Goal: Transaction & Acquisition: Purchase product/service

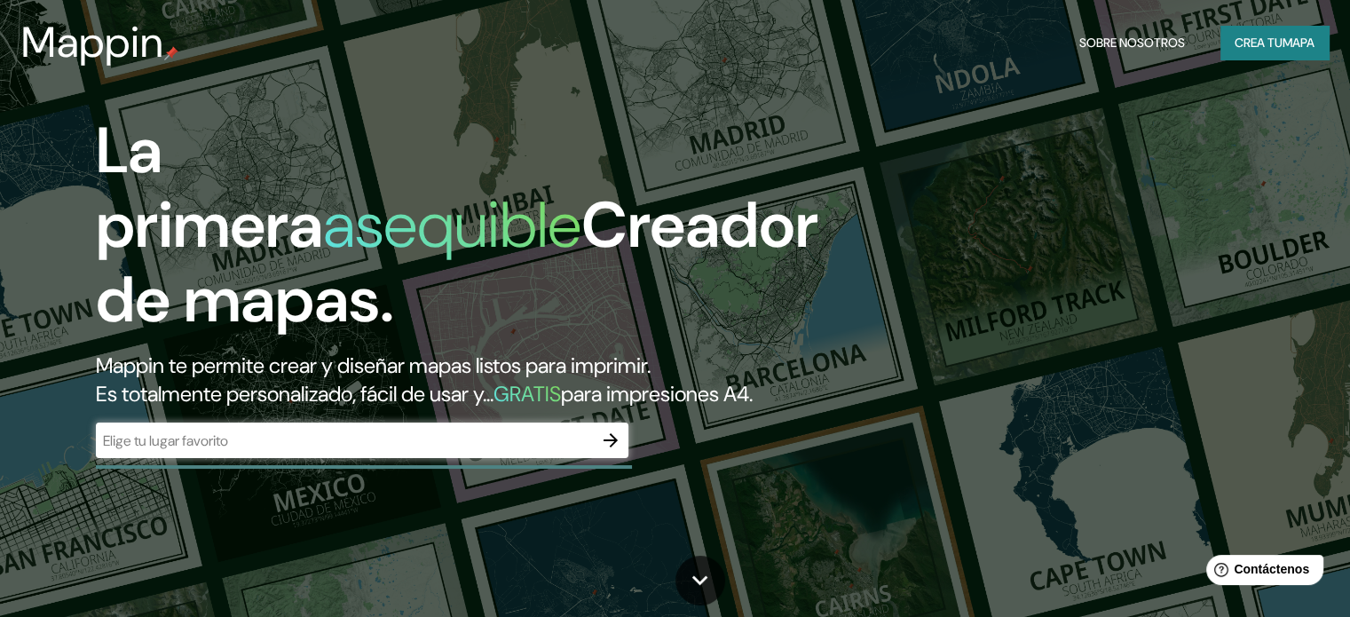
click at [322, 453] on div "​" at bounding box center [362, 439] width 532 height 35
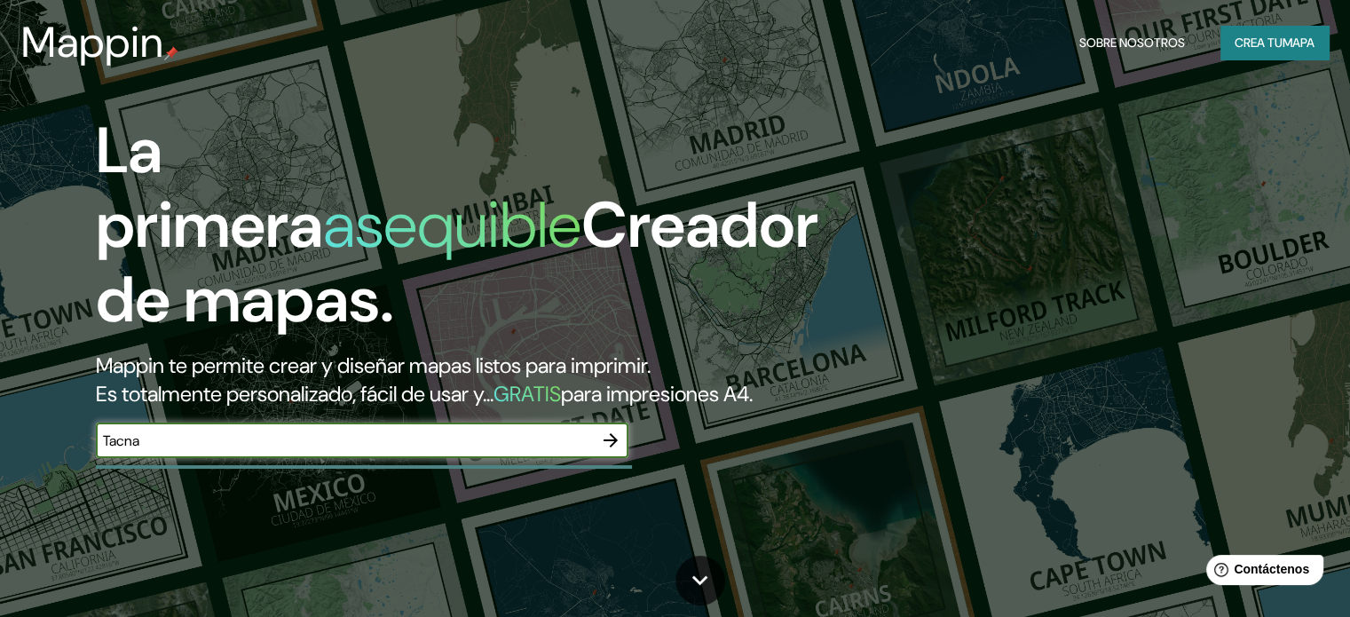
type input "Tacna"
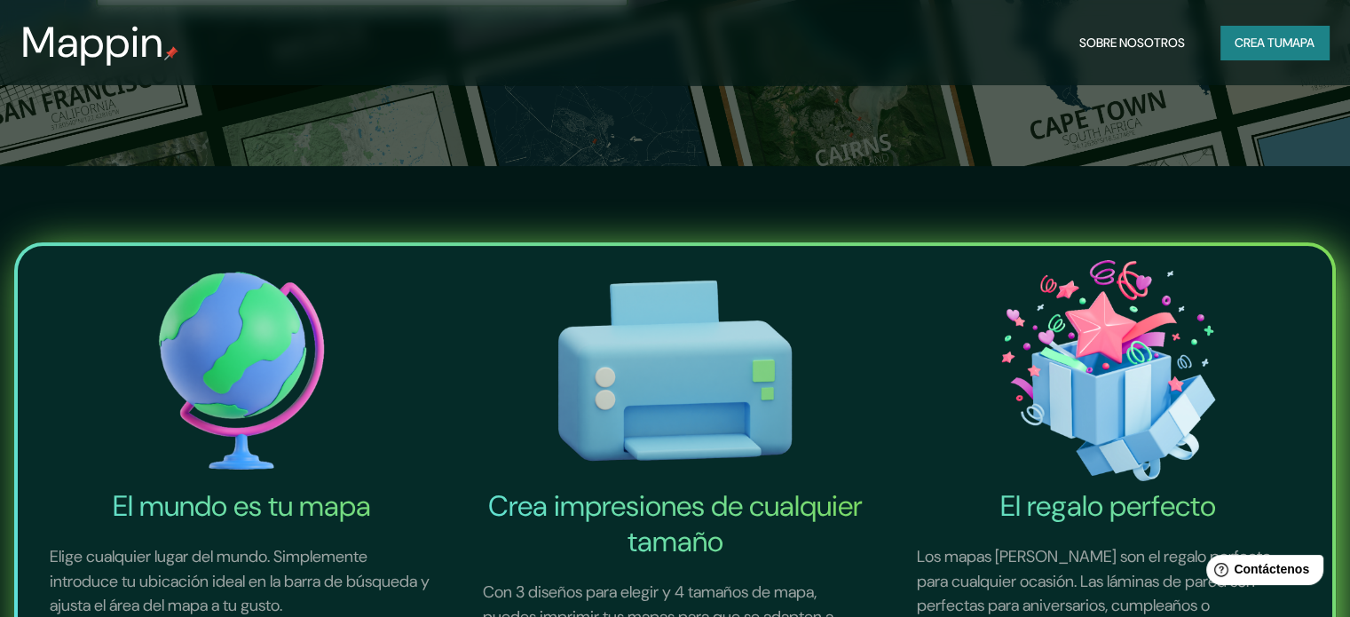
scroll to position [177, 0]
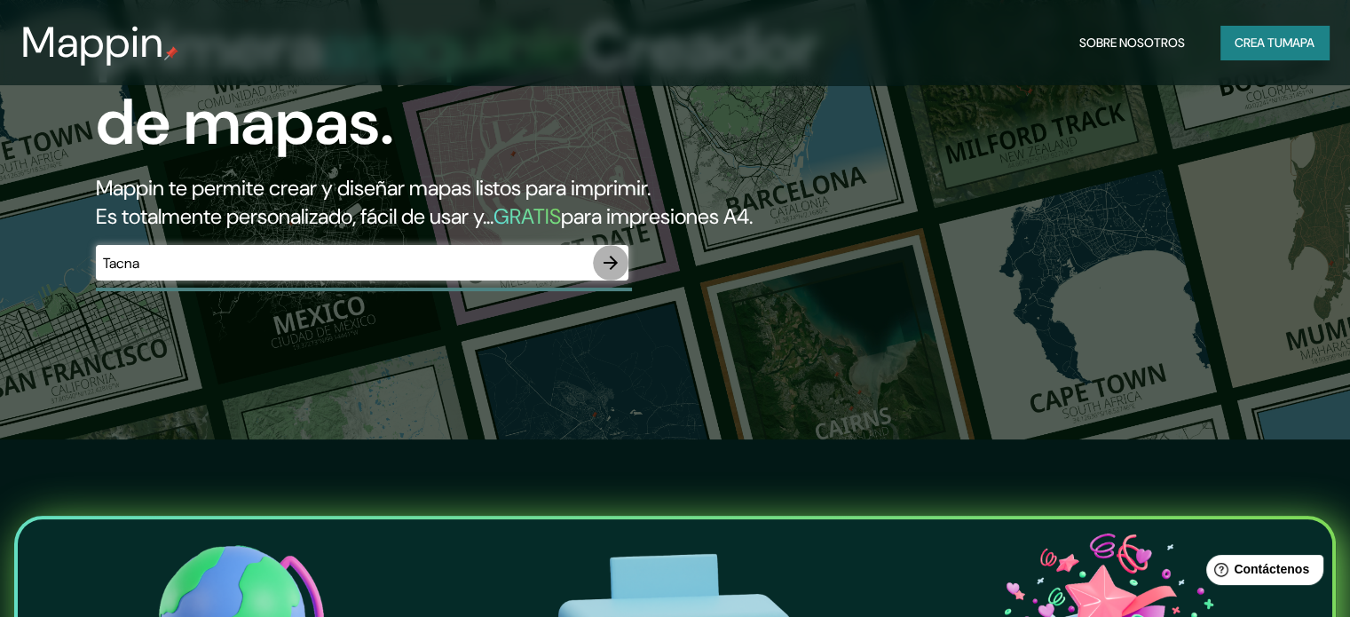
click at [609, 273] on icon "button" at bounding box center [610, 262] width 21 height 21
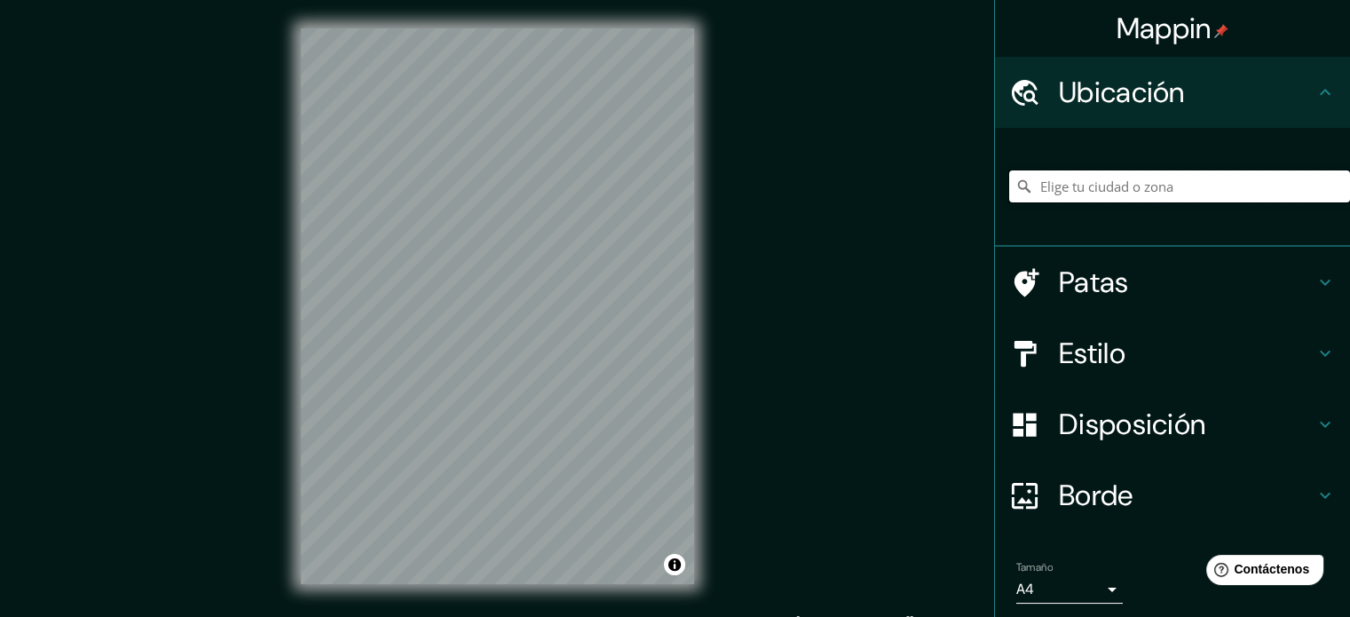
click at [1116, 188] on input "Elige tu ciudad o zona" at bounding box center [1179, 186] width 341 height 32
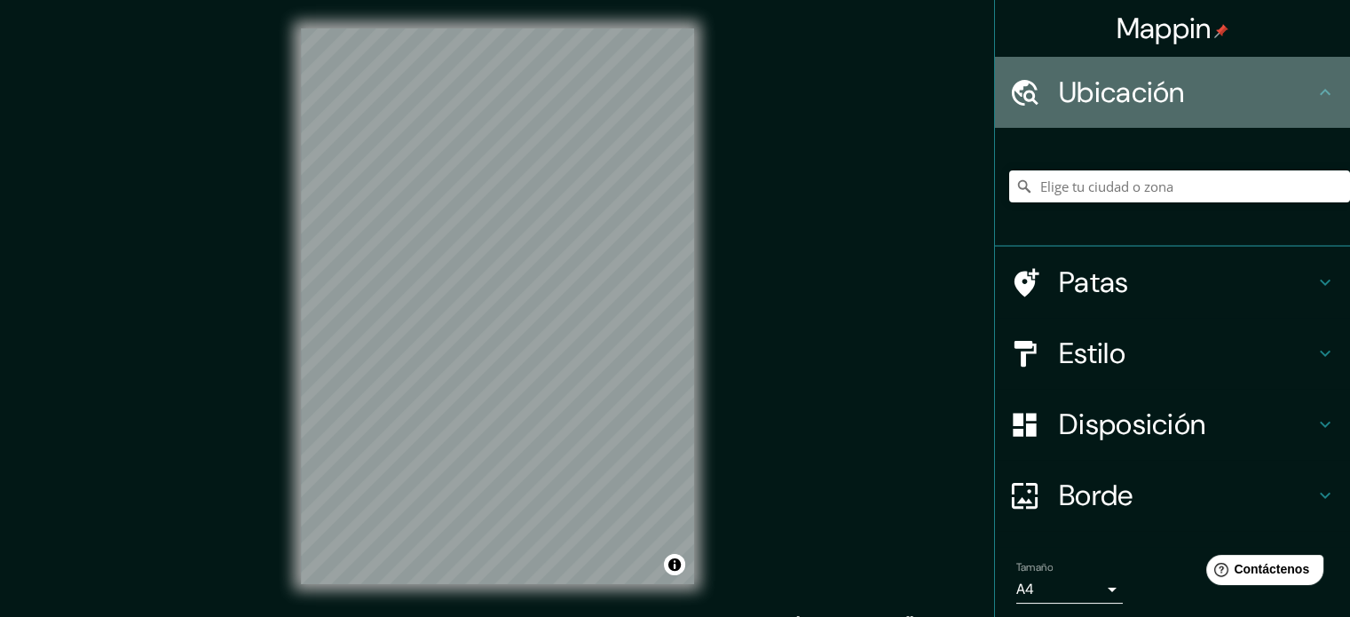
click at [1234, 102] on h4 "Ubicación" at bounding box center [1187, 92] width 256 height 35
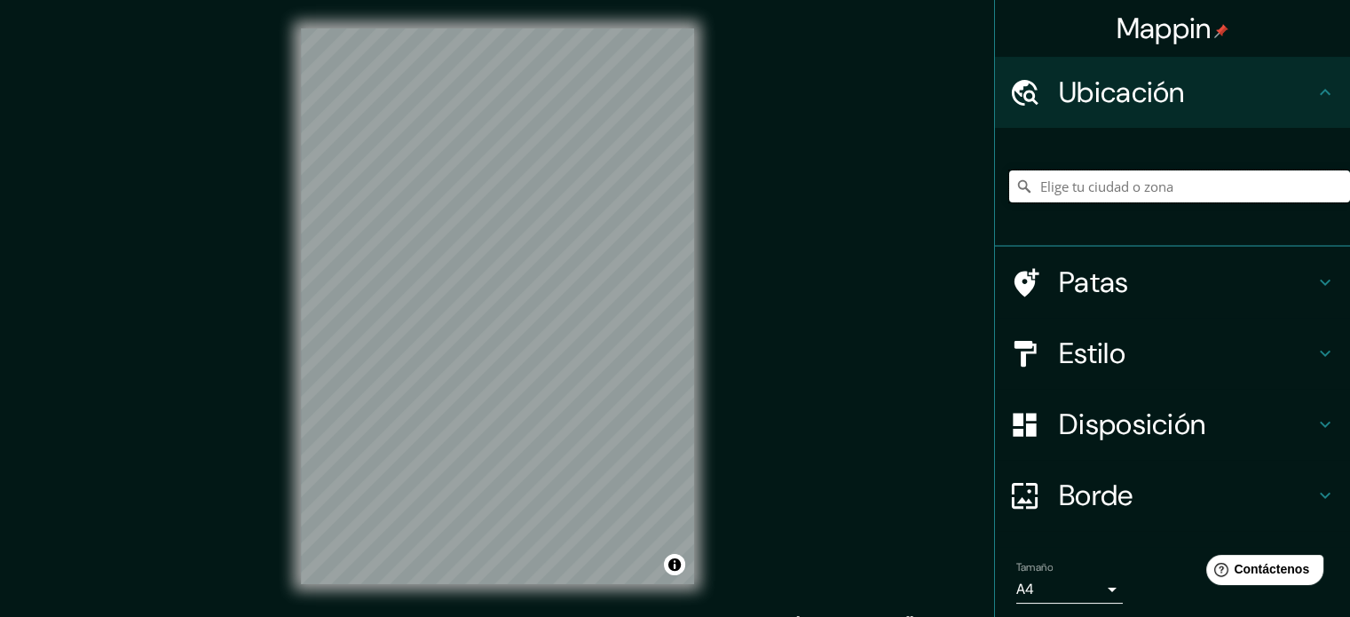
click at [1135, 185] on input "Elige tu ciudad o zona" at bounding box center [1179, 186] width 341 height 32
click at [1146, 187] on input "Tacna, Departamento de Tacna, Perú" at bounding box center [1179, 186] width 341 height 32
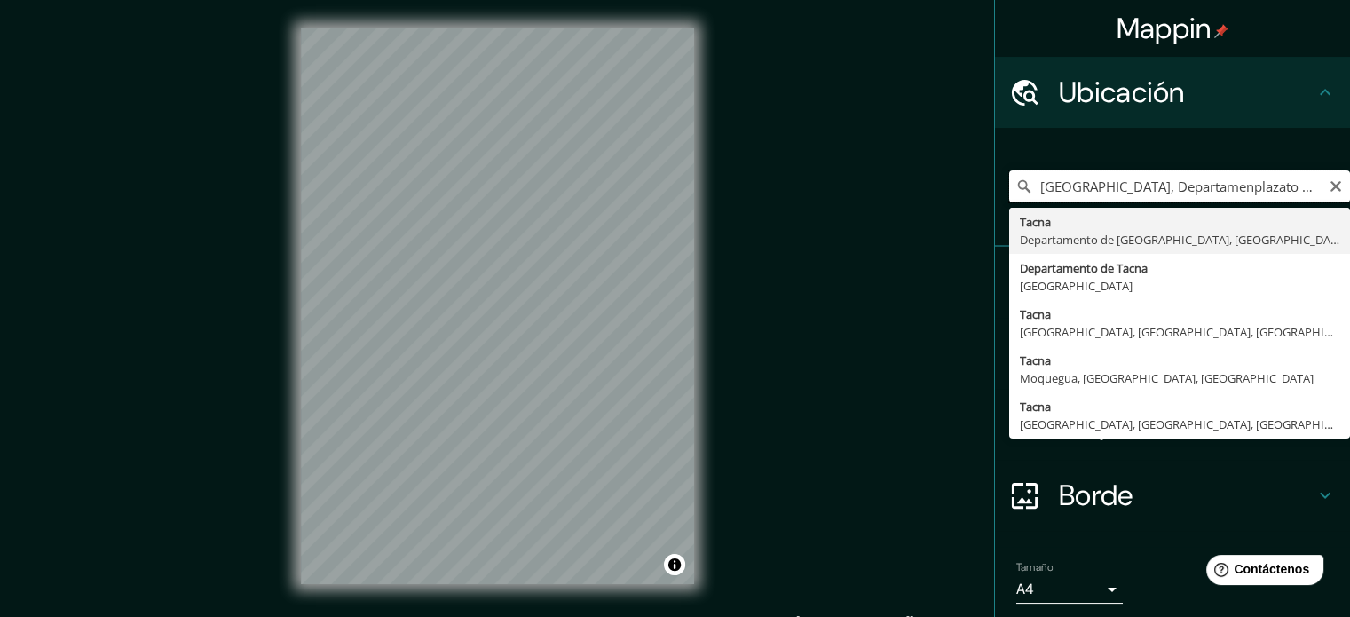
type input "Tacna, Departamenplaza to de Tacna, Perú"
drag, startPoint x: 1028, startPoint y: 193, endPoint x: 1319, endPoint y: 203, distance: 290.3
click at [1320, 201] on input "Tacna, Departamenplaza to de Tacna, Perú" at bounding box center [1179, 186] width 341 height 32
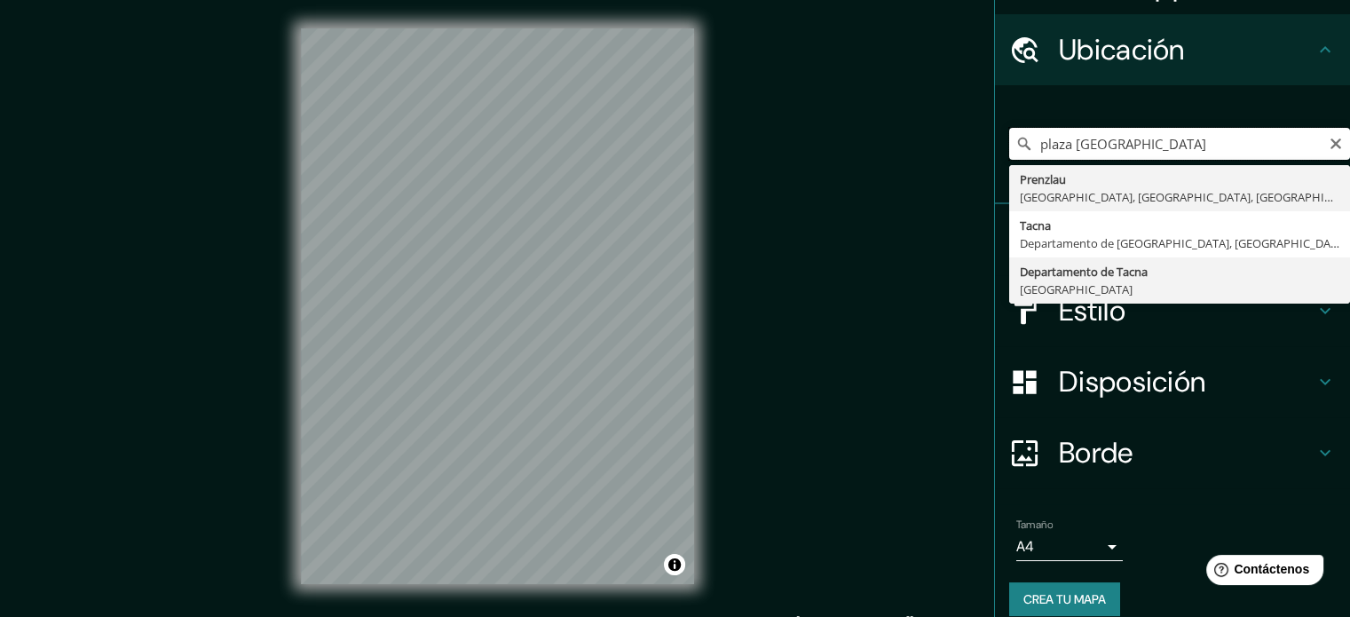
scroll to position [61, 0]
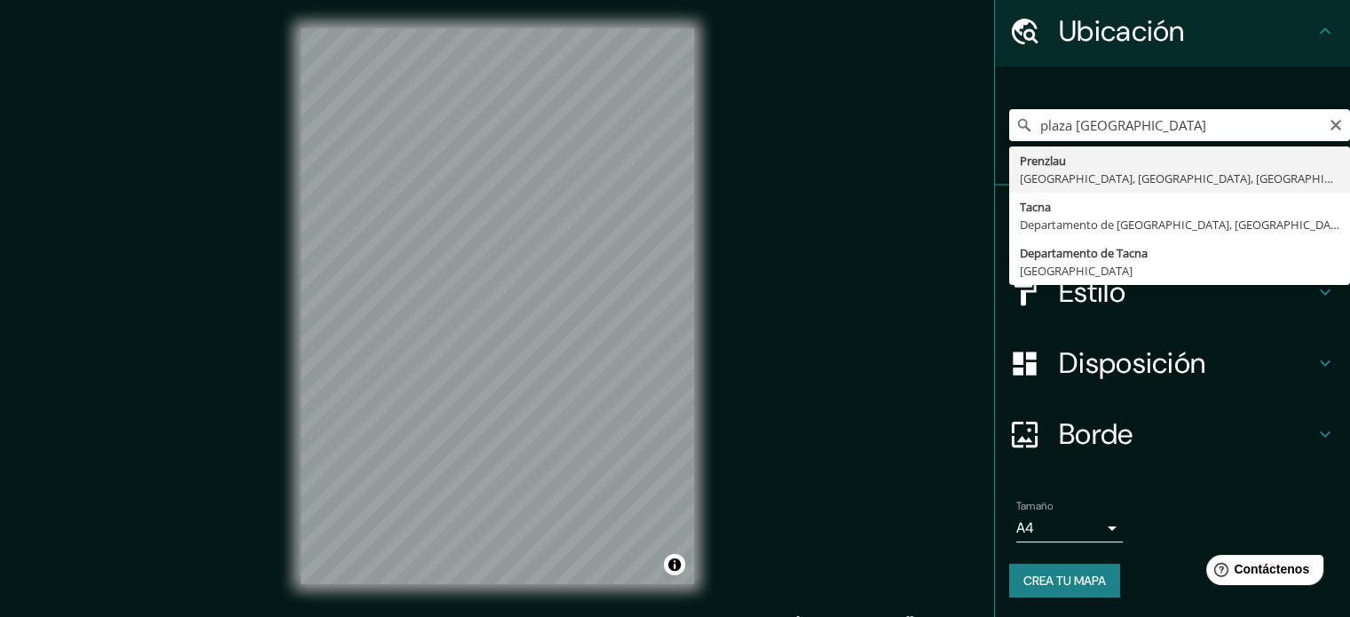
type input "Tacna, Departamento de Tacna, Perú"
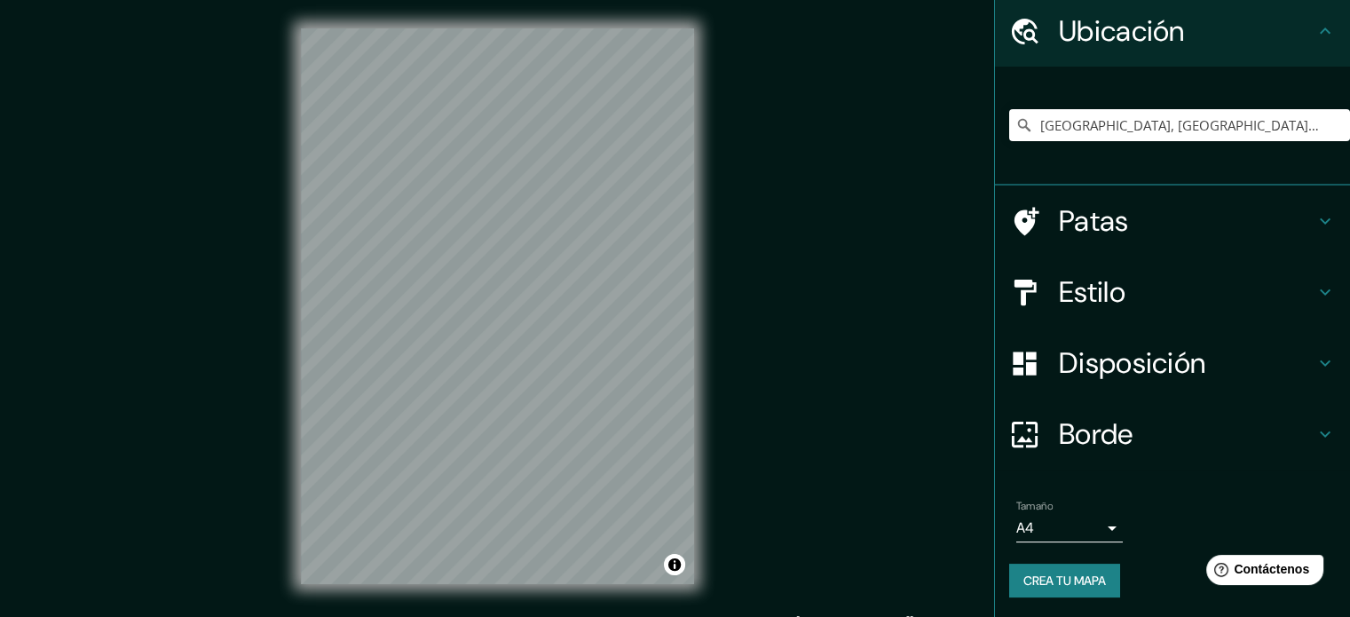
click at [500, 0] on html "Mappin Ubicación Tacna, Departamento de Tacna, Perú Patas Estilo Disposición Bo…" at bounding box center [675, 308] width 1350 height 617
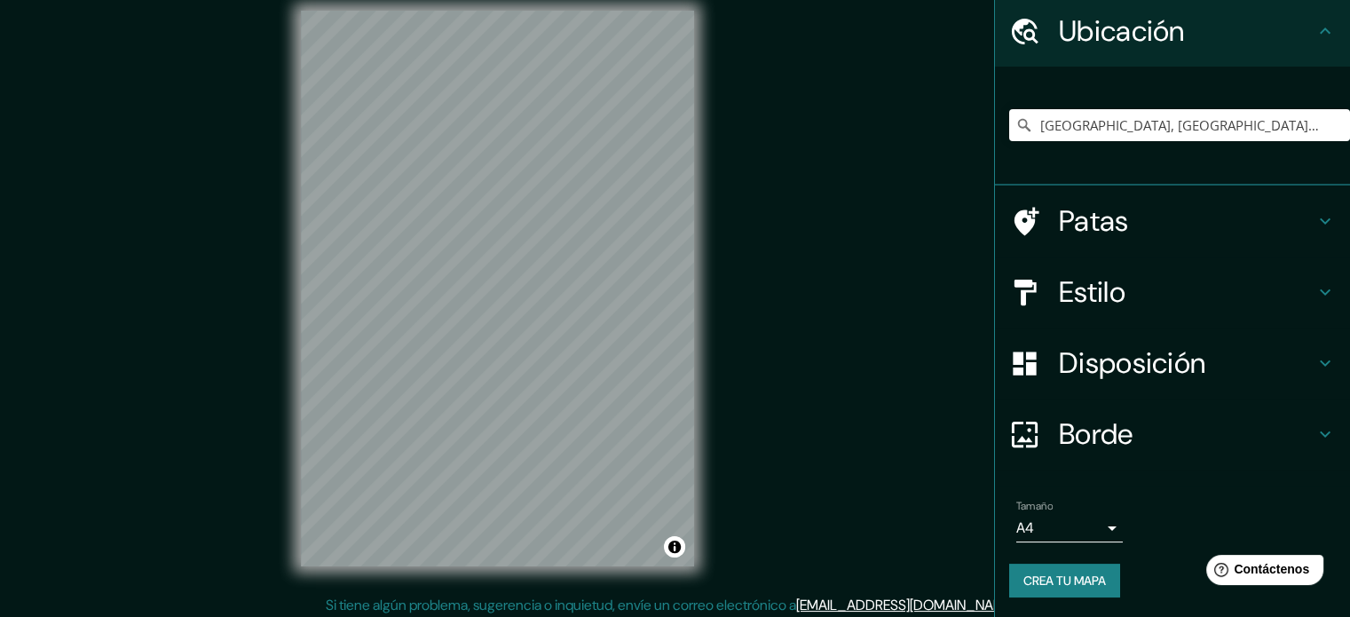
scroll to position [23, 0]
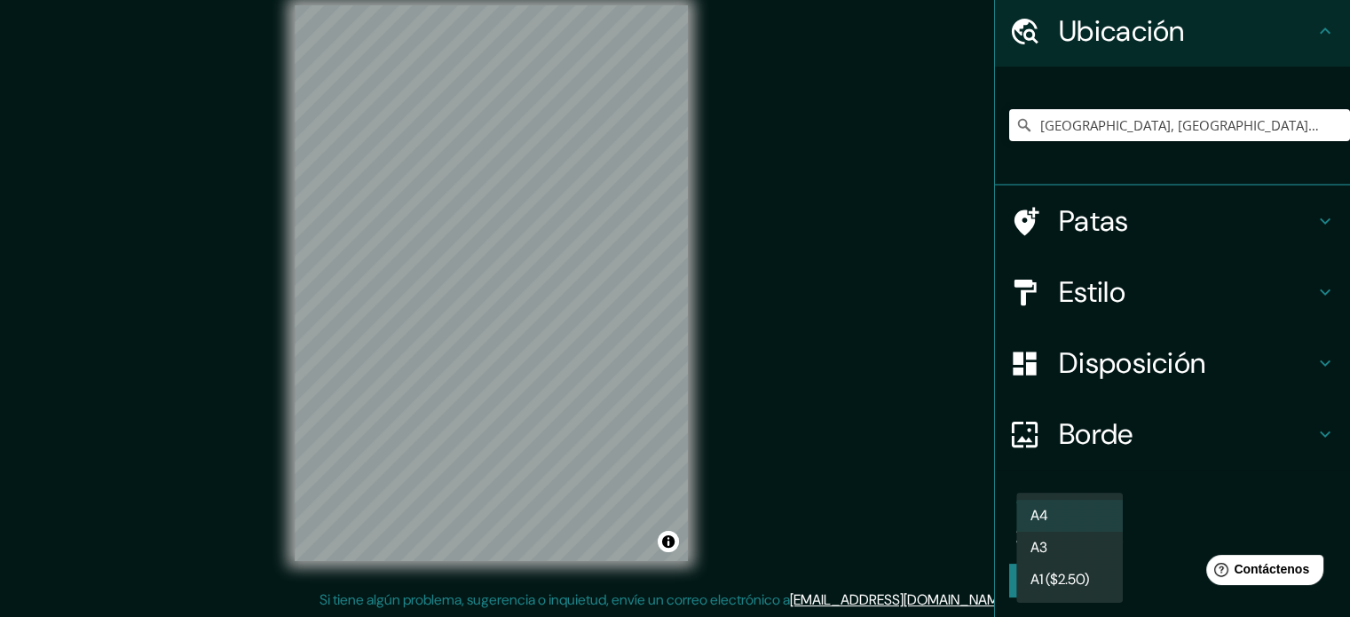
click at [1090, 529] on body "Mappin Ubicación Tacna, Departamento de Tacna, Perú Patas Estilo Disposición Bo…" at bounding box center [675, 285] width 1350 height 617
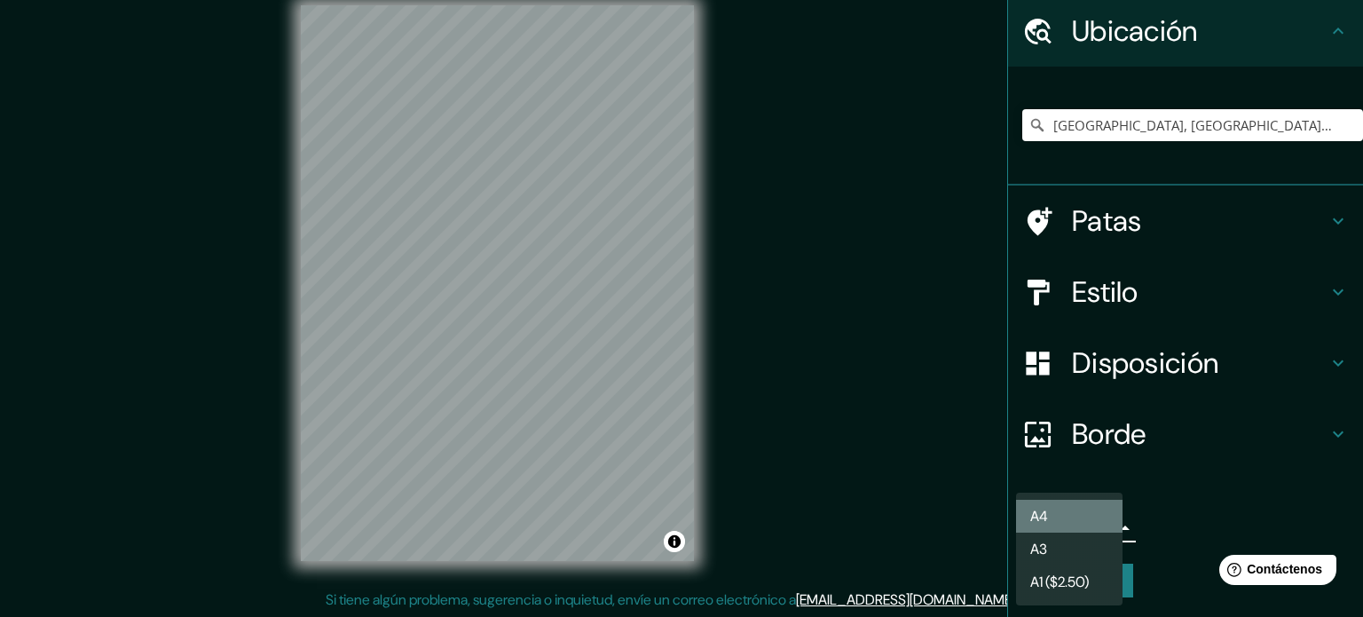
click at [1058, 530] on li "A4" at bounding box center [1069, 516] width 106 height 33
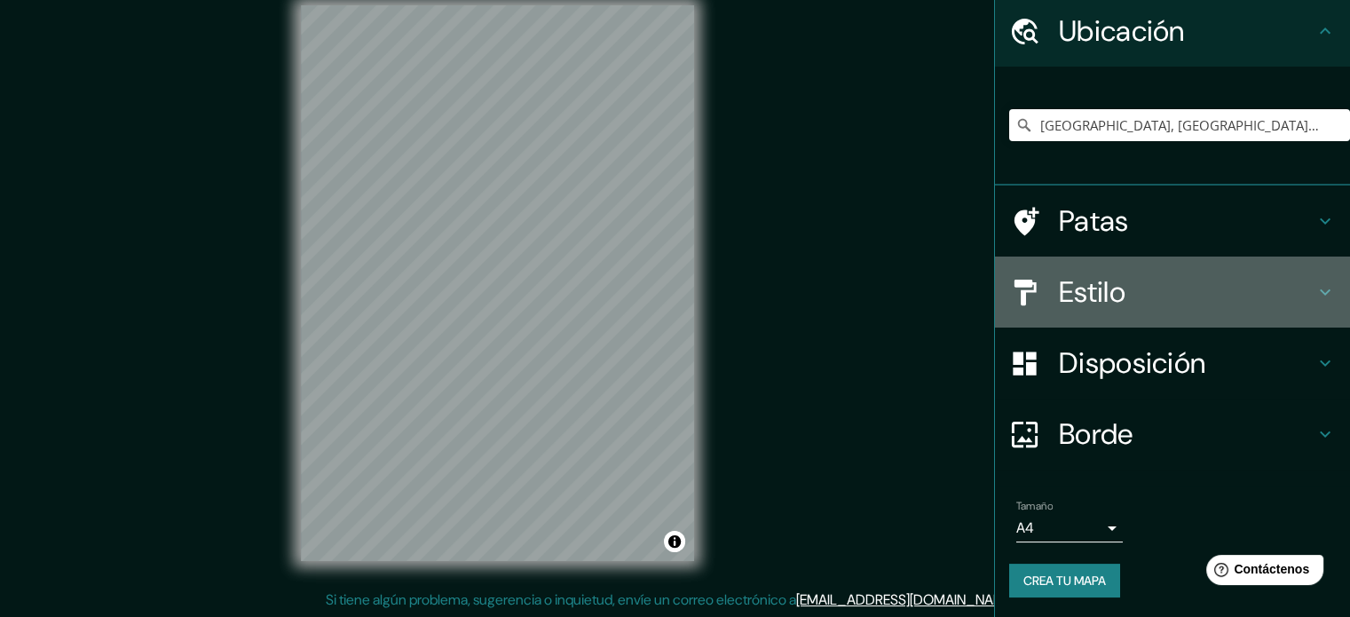
click at [1078, 281] on font "Estilo" at bounding box center [1092, 291] width 67 height 37
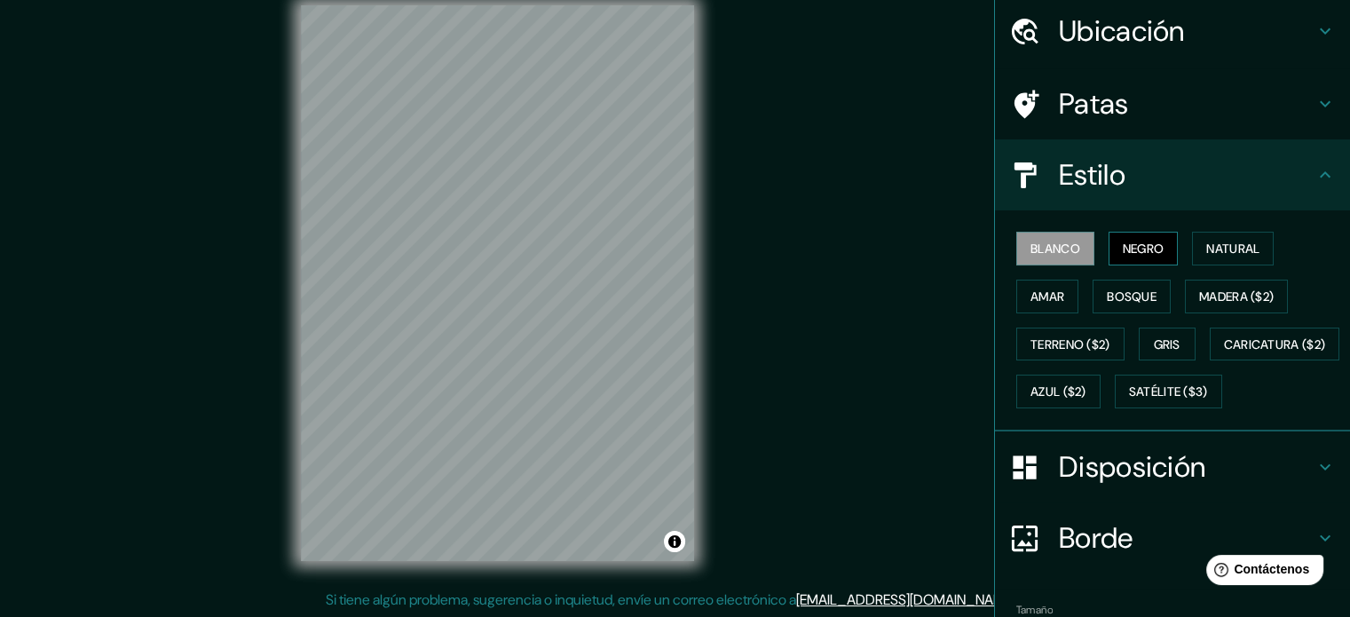
click at [1139, 252] on font "Negro" at bounding box center [1143, 248] width 42 height 16
click at [1209, 255] on font "Natural" at bounding box center [1232, 248] width 53 height 23
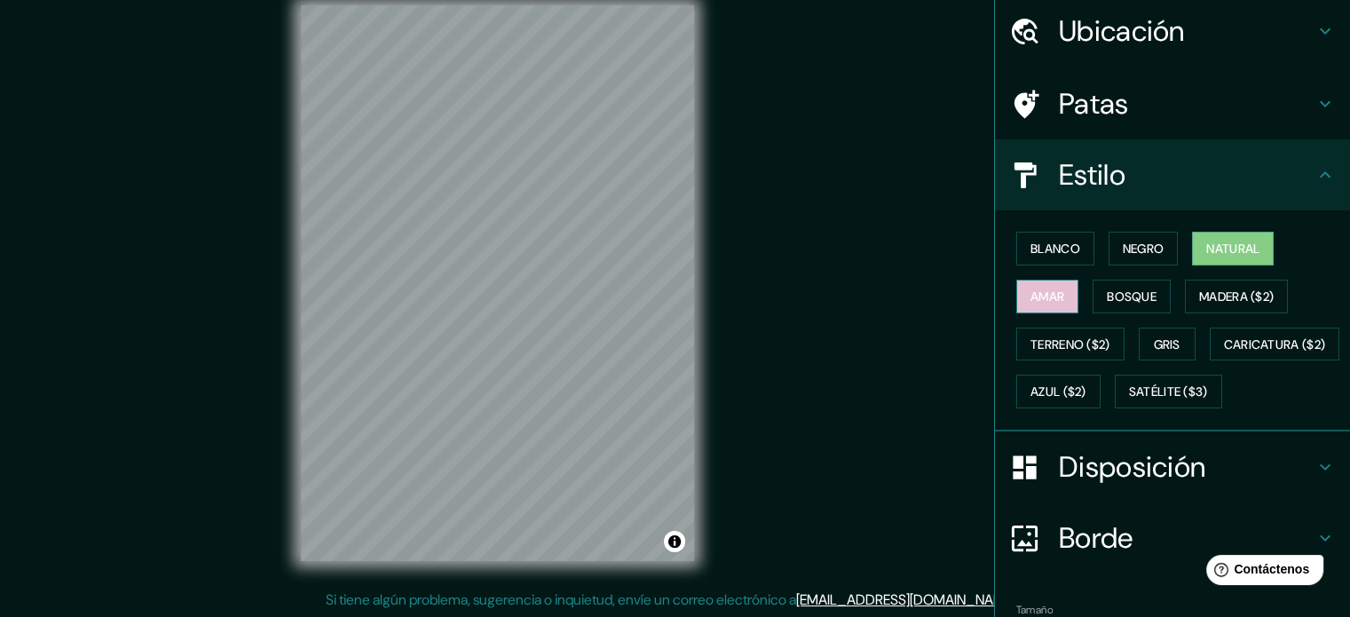
click at [1044, 294] on font "Amar" at bounding box center [1047, 296] width 34 height 16
click at [1106, 291] on font "Bosque" at bounding box center [1131, 296] width 50 height 16
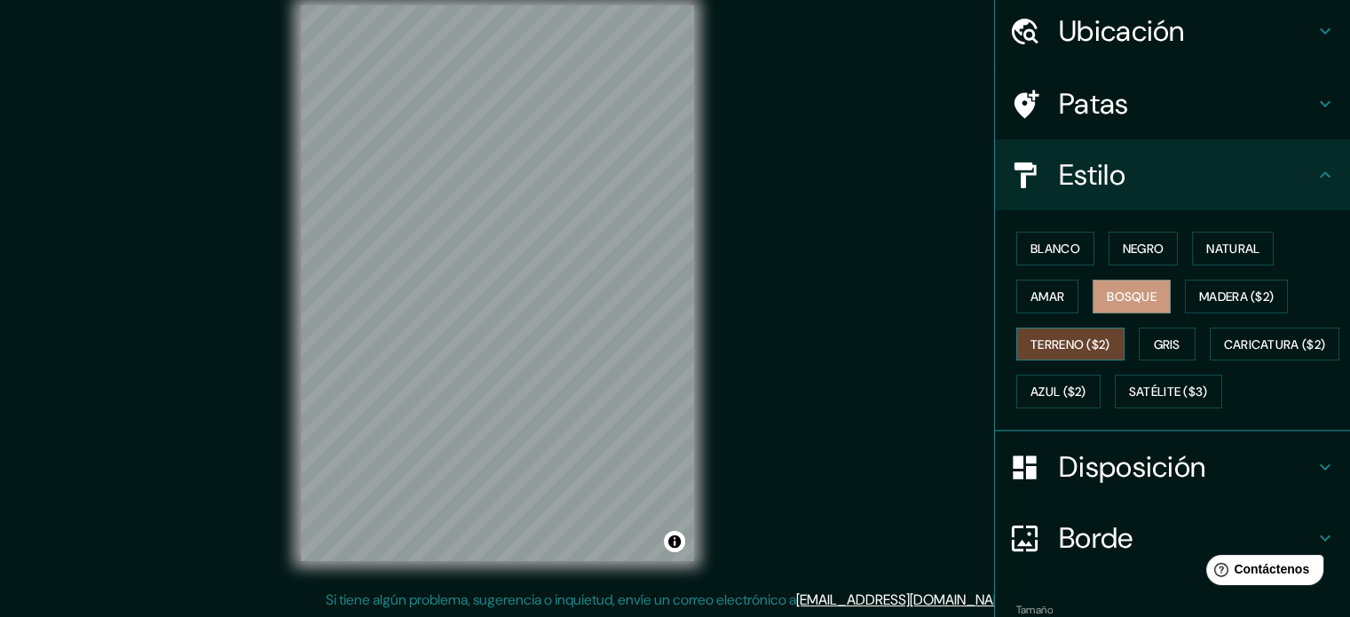
click at [1082, 339] on font "Terreno ($2)" at bounding box center [1070, 344] width 80 height 16
click at [1169, 350] on font "Gris" at bounding box center [1166, 344] width 27 height 23
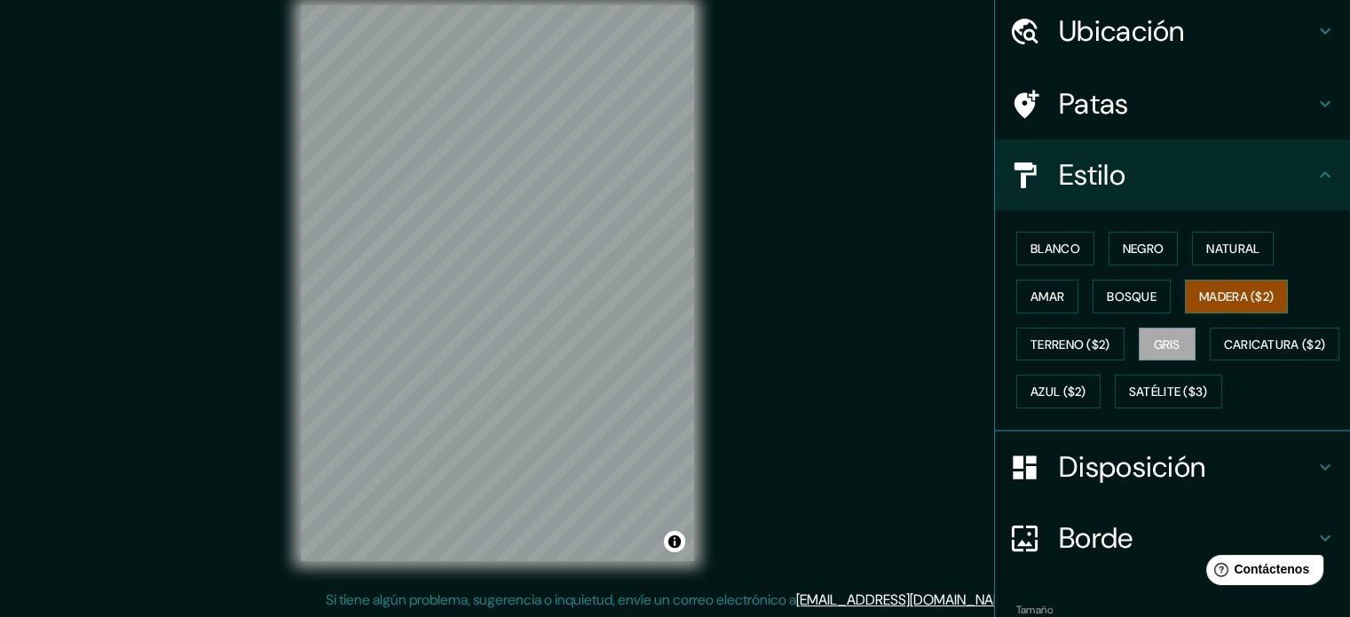
click at [1238, 298] on font "Madera ($2)" at bounding box center [1236, 296] width 75 height 16
click at [1129, 403] on font "Satélite ($3)" at bounding box center [1168, 391] width 79 height 23
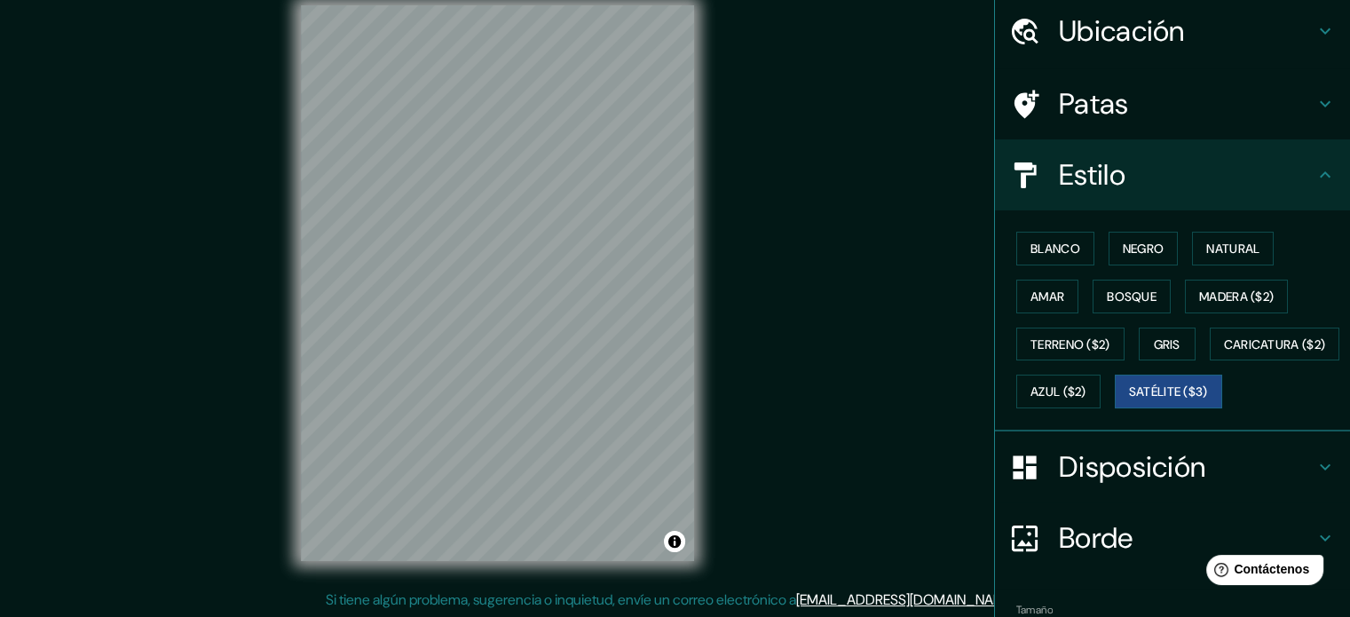
click at [728, 252] on div "Mappin Ubicación Tacna, Departamento de Tacna, Perú Patas Estilo Blanco Negro N…" at bounding box center [675, 297] width 1350 height 641
click at [1071, 253] on button "Blanco" at bounding box center [1055, 249] width 78 height 34
click at [1200, 110] on h4 "Patas" at bounding box center [1187, 103] width 256 height 35
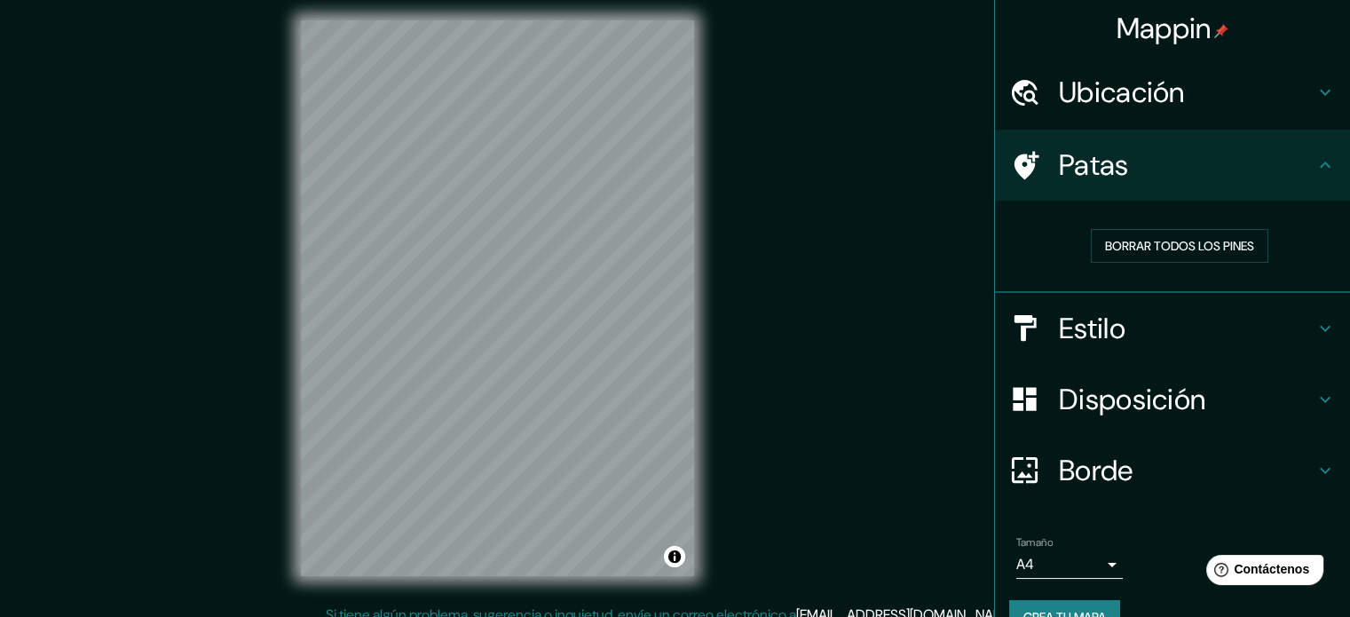
scroll to position [0, 0]
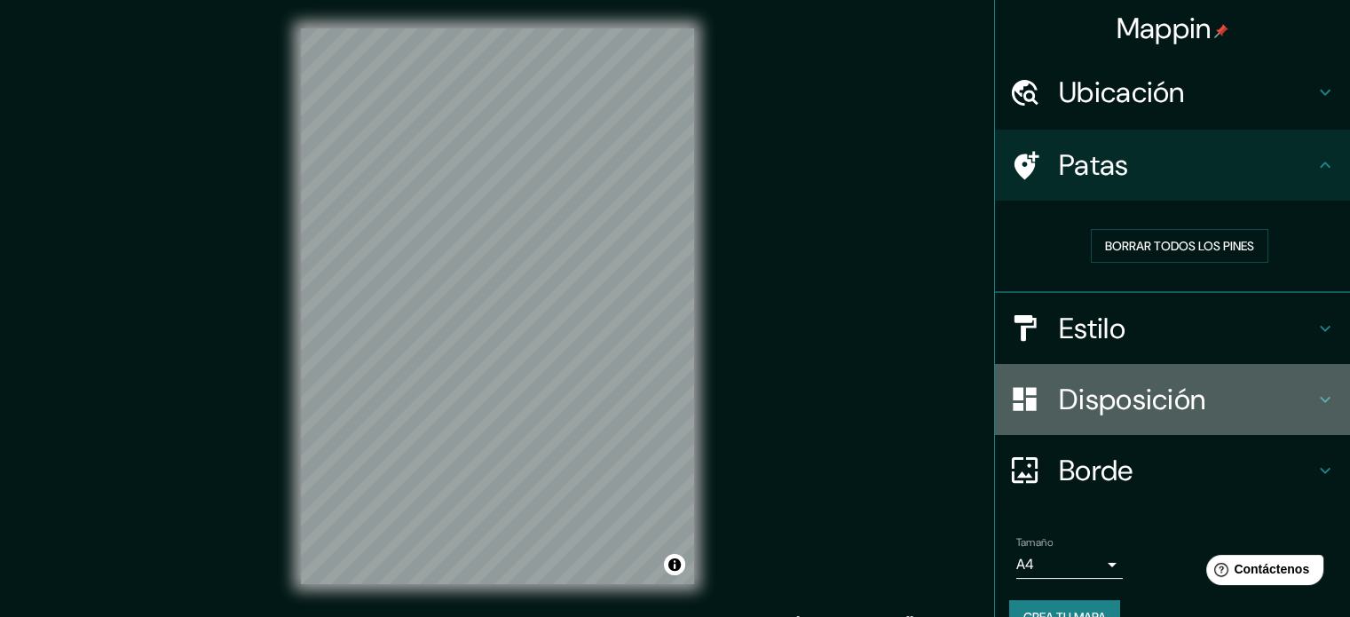
click at [1112, 406] on font "Disposición" at bounding box center [1132, 399] width 146 height 37
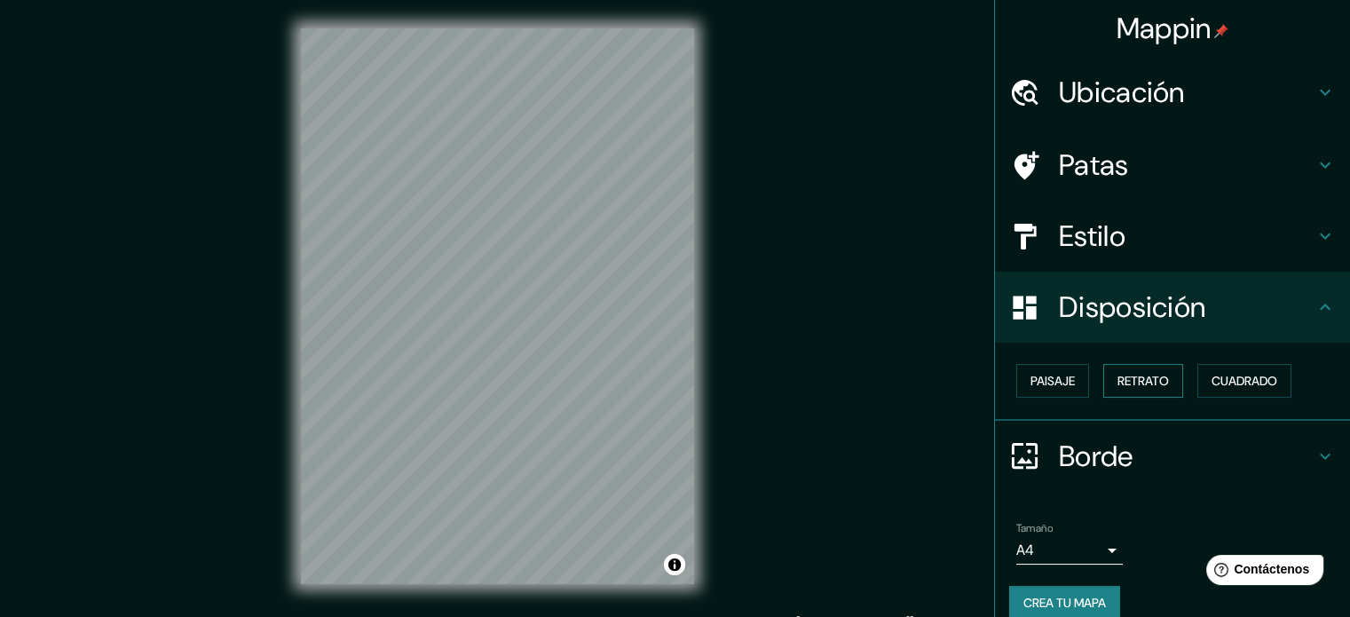
click at [1129, 373] on font "Retrato" at bounding box center [1142, 381] width 51 height 16
click at [1052, 379] on font "Paisaje" at bounding box center [1052, 381] width 44 height 16
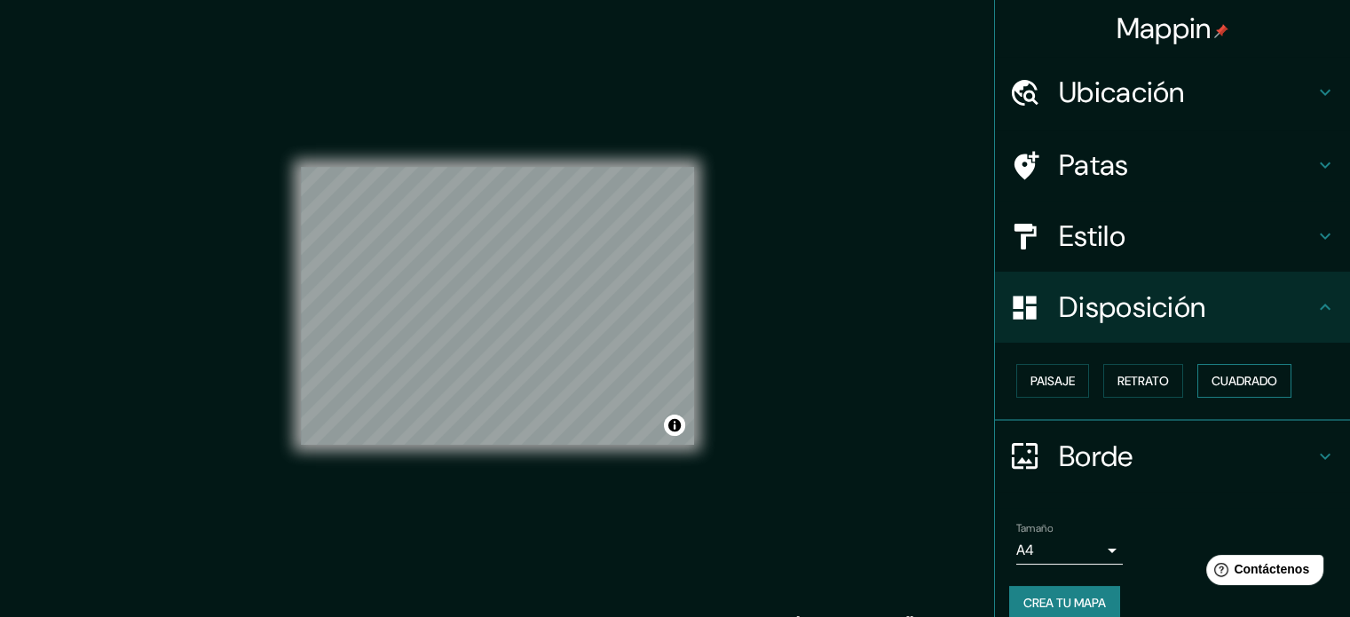
click at [1224, 392] on button "Cuadrado" at bounding box center [1244, 381] width 94 height 34
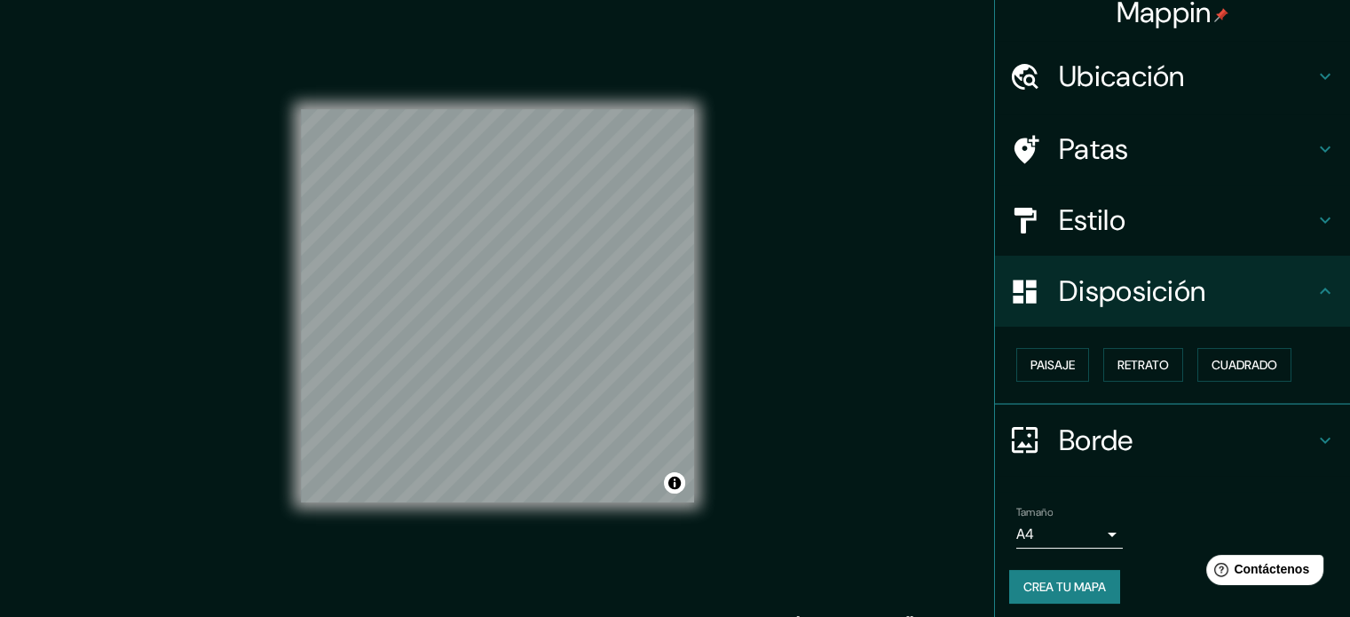
scroll to position [21, 0]
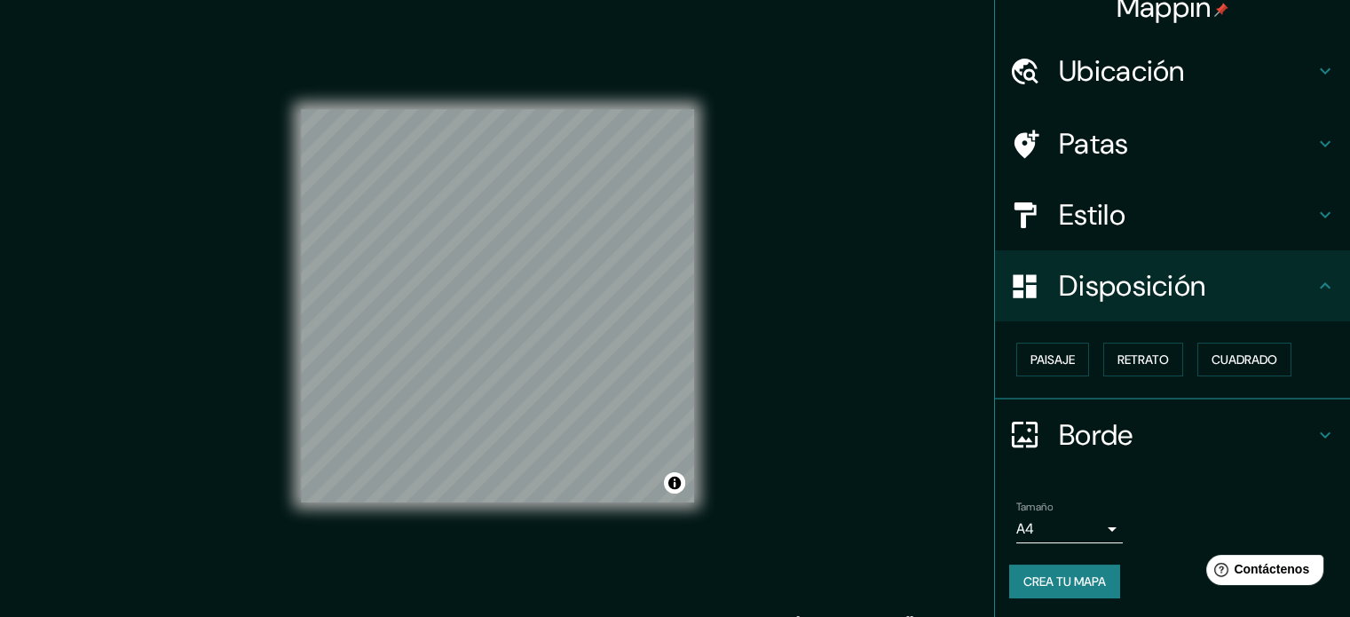
click at [1051, 573] on font "Crea tu mapa" at bounding box center [1064, 581] width 83 height 16
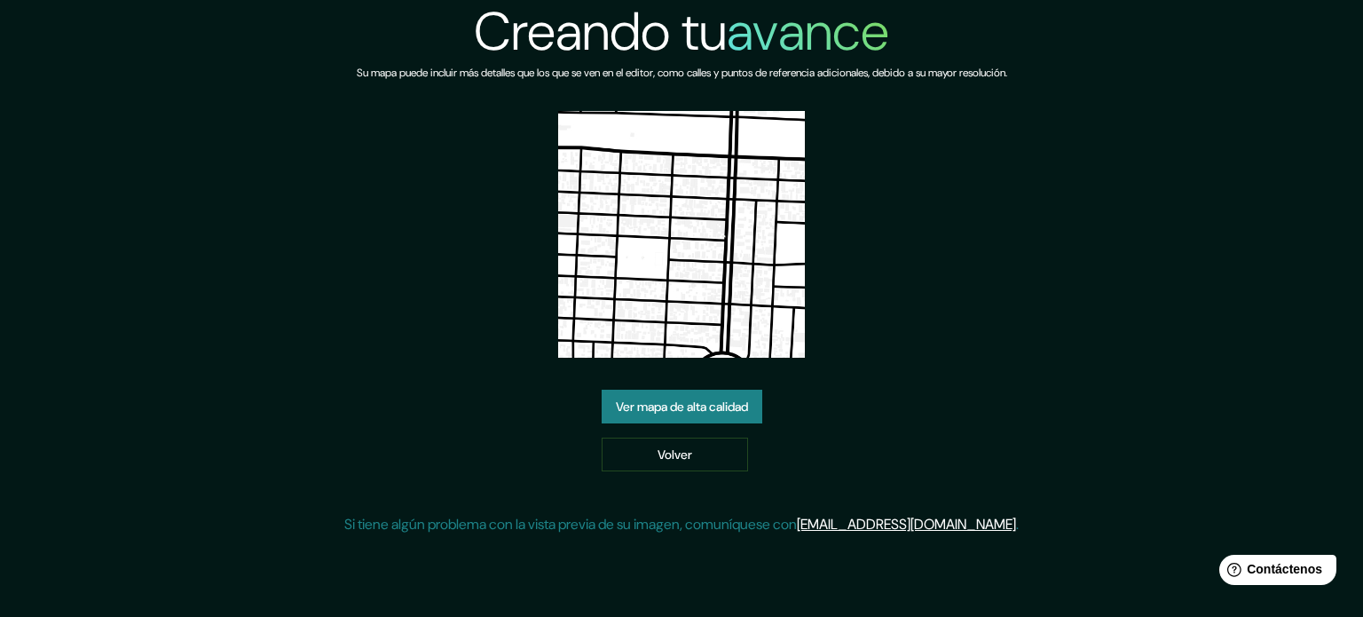
click at [660, 422] on div "Ver mapa de alta calidad Volver" at bounding box center [682, 431] width 161 height 82
click at [660, 412] on font "Ver mapa de alta calidad" at bounding box center [682, 406] width 132 height 16
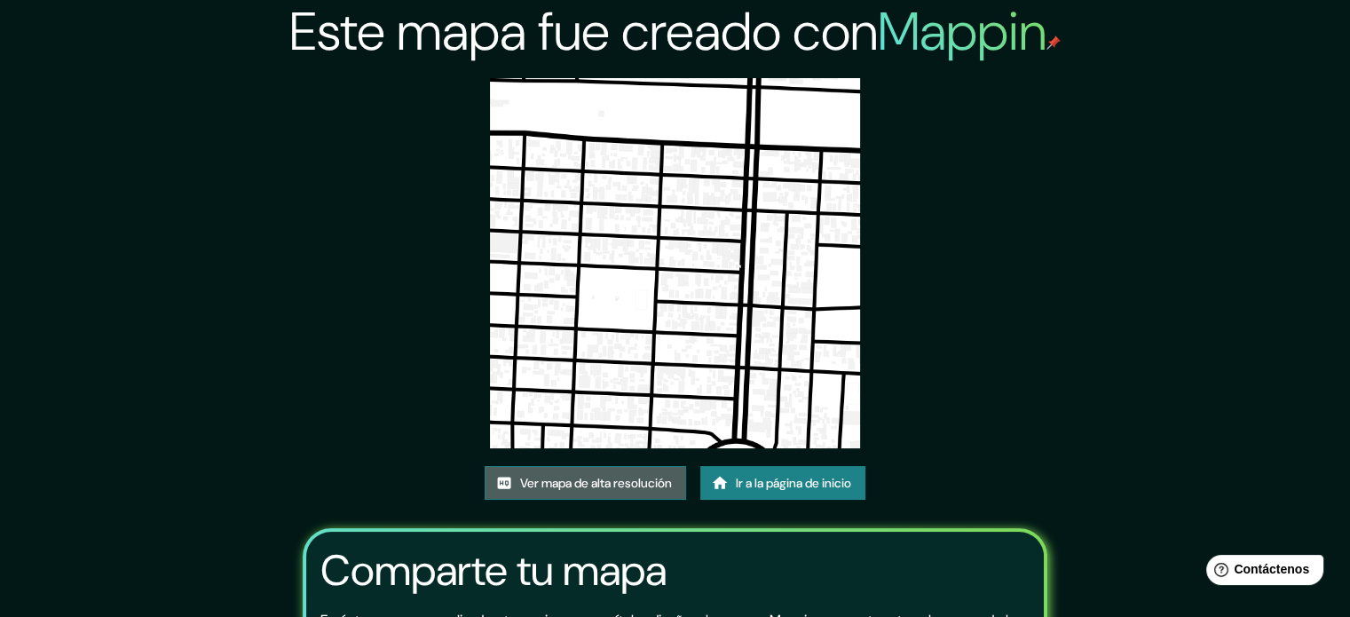
click at [565, 478] on font "Ver mapa de alta resolución" at bounding box center [596, 483] width 152 height 16
